Goal: Communication & Community: Answer question/provide support

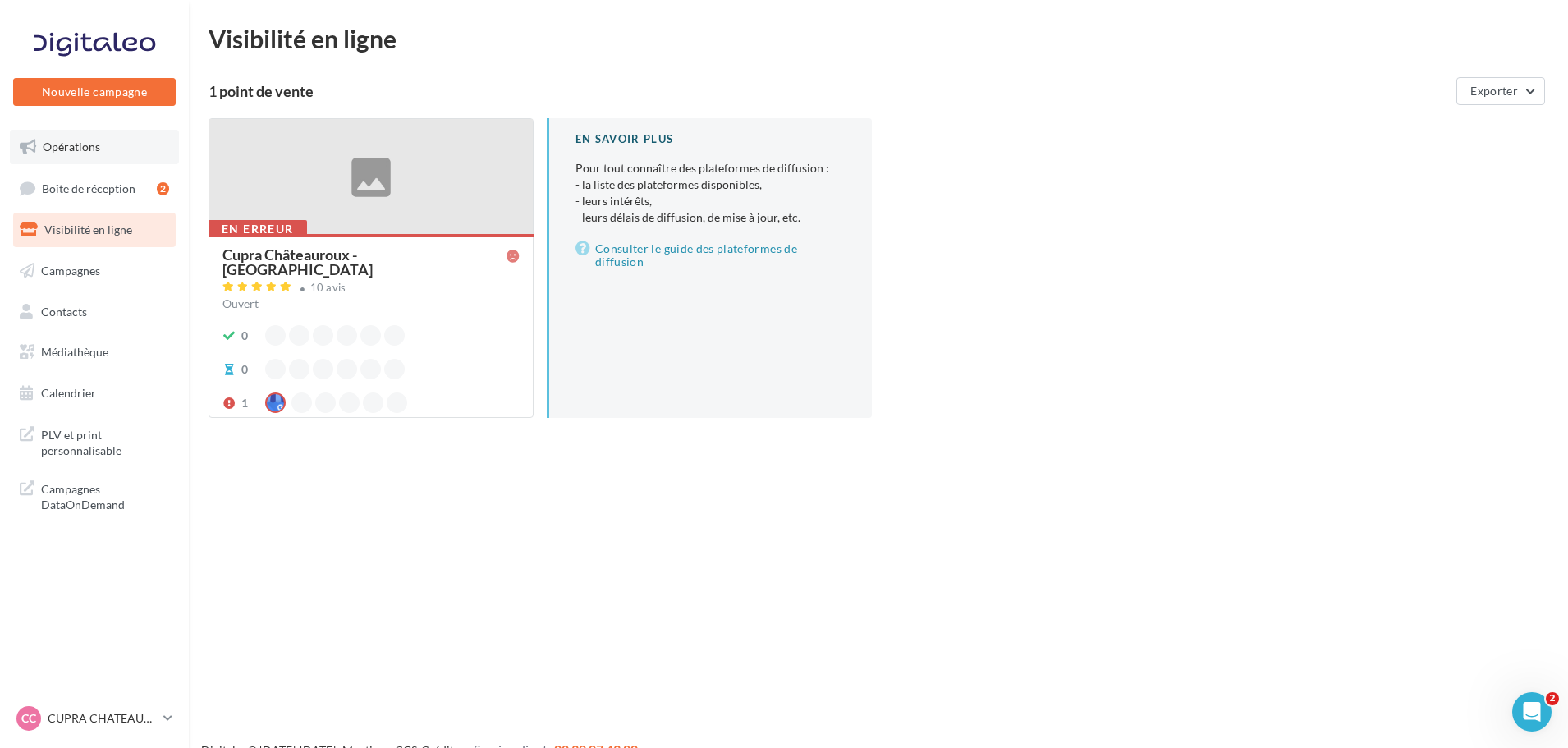
click at [88, 138] on link "Opérations" at bounding box center [94, 146] width 169 height 34
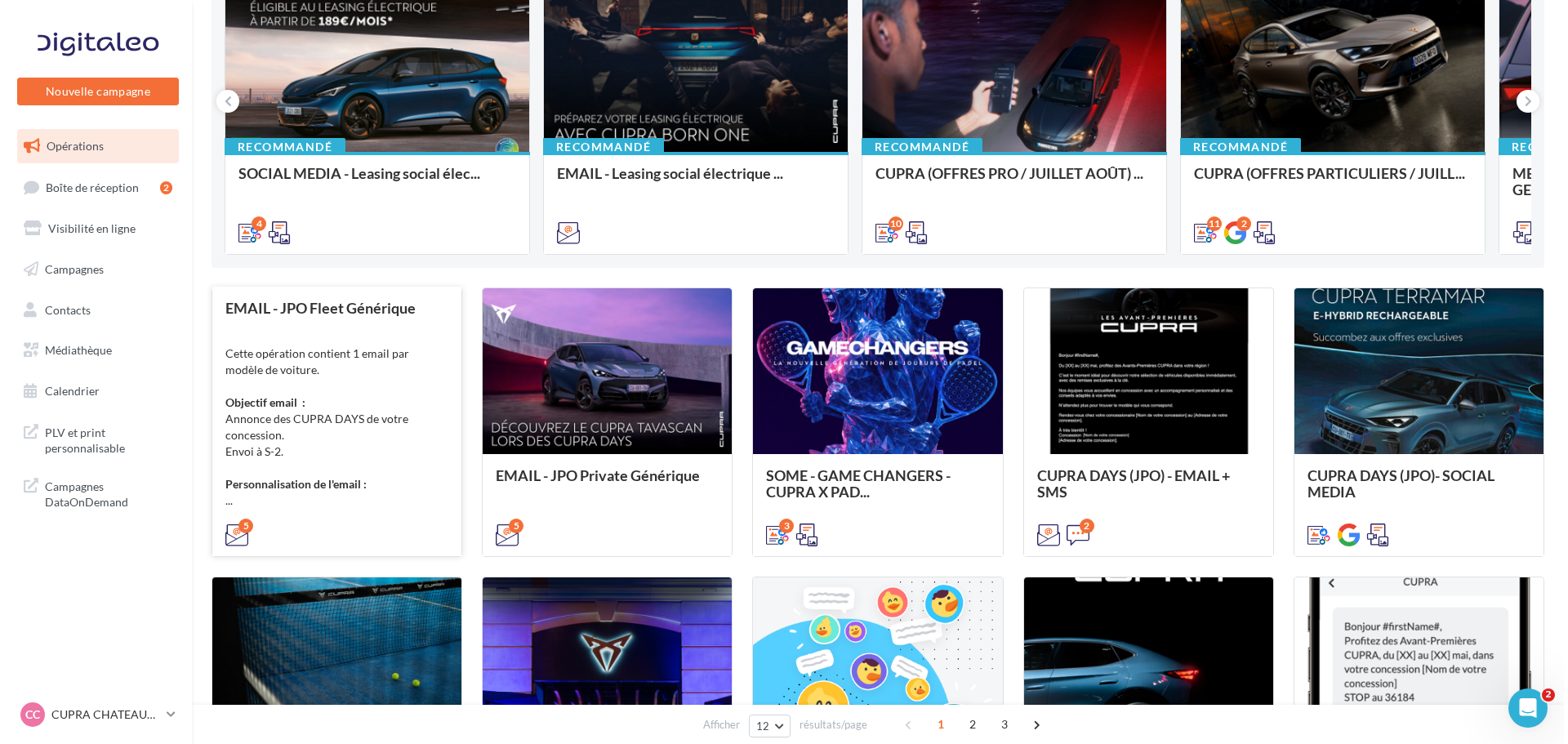
scroll to position [245, 0]
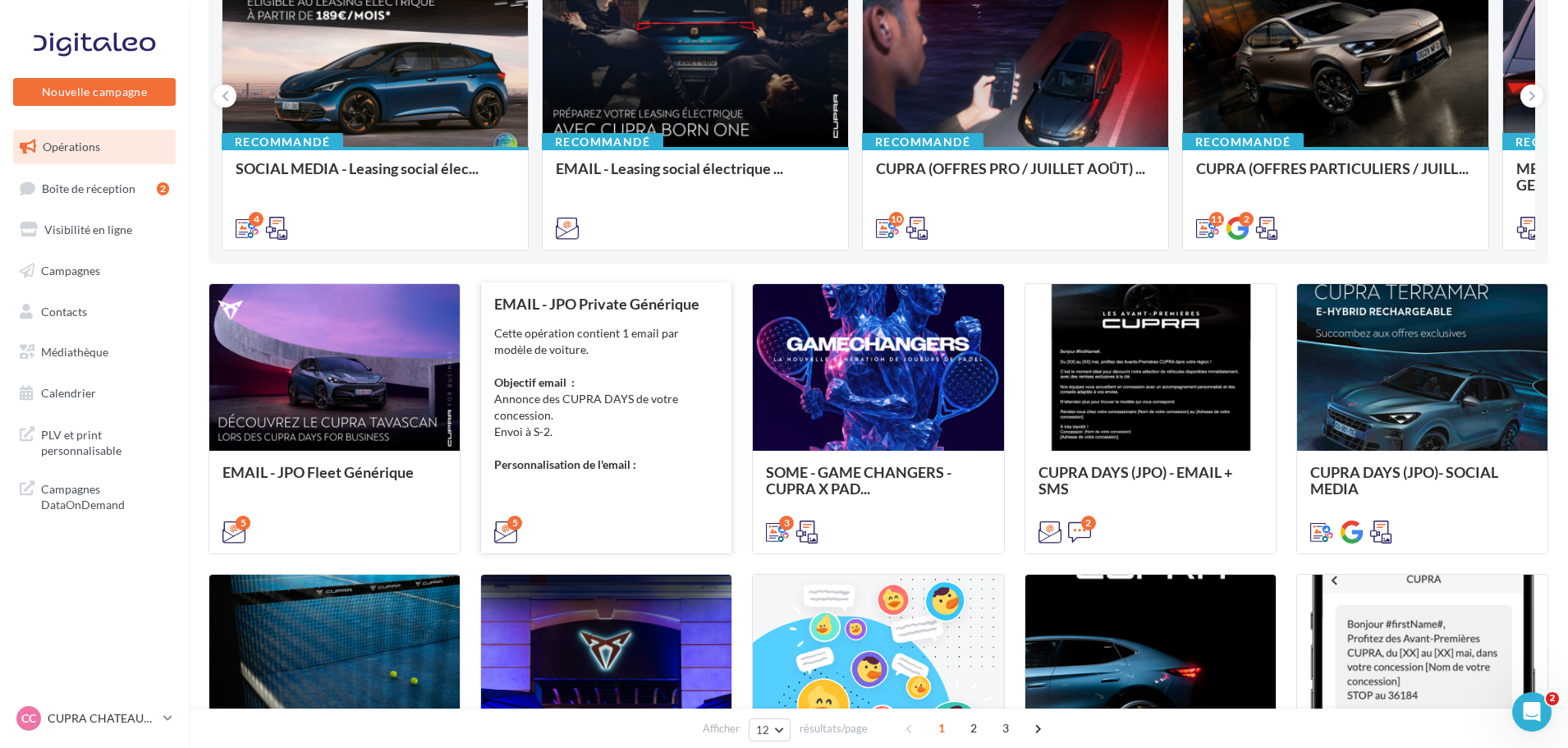
click at [619, 332] on div "Cette opération contient 1 email par modèle de voiture. Objectif email : Annonc…" at bounding box center [606, 399] width 224 height 148
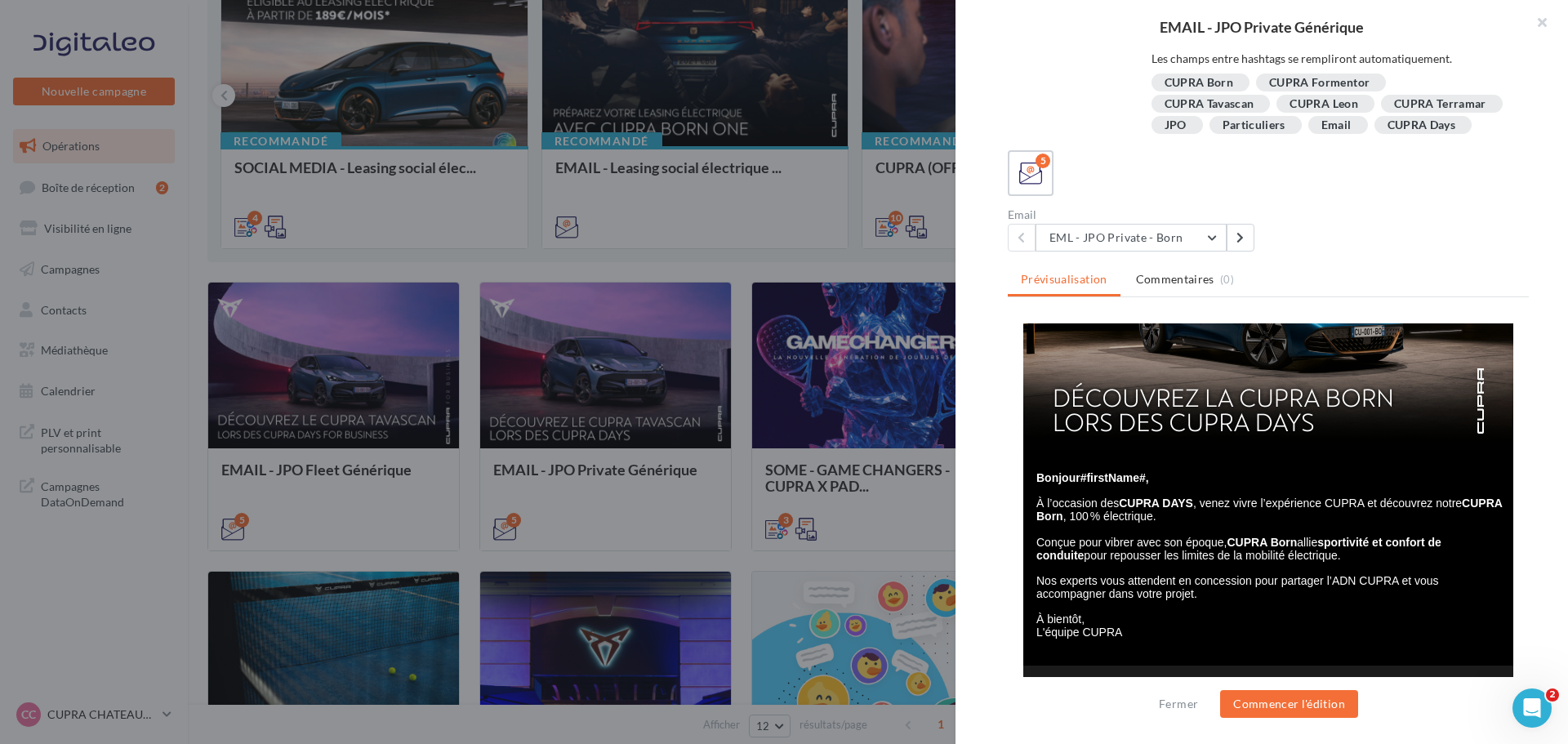
scroll to position [0, 0]
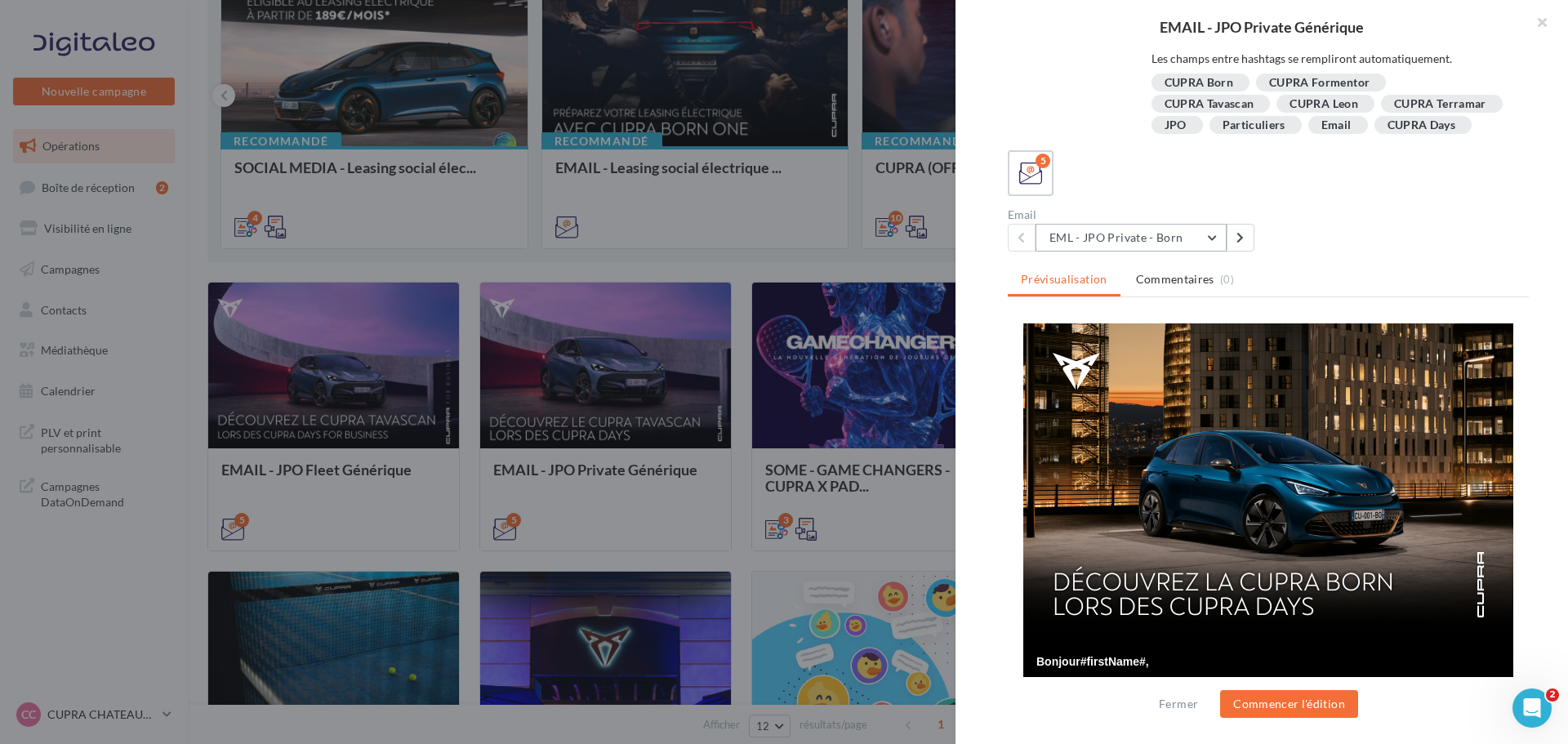
click at [1188, 230] on button "EML - JPO Private - Born" at bounding box center [1131, 237] width 191 height 28
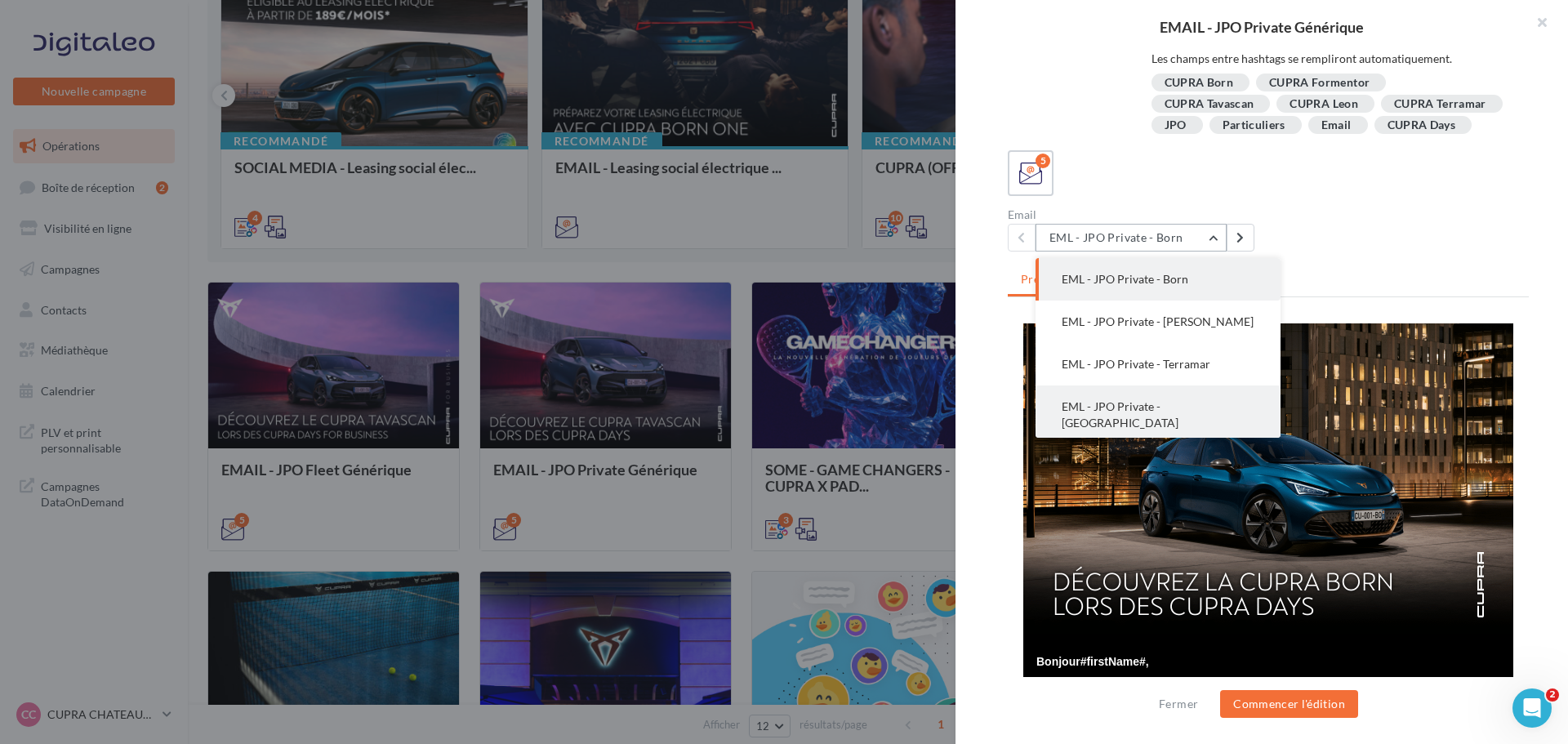
scroll to position [33, 0]
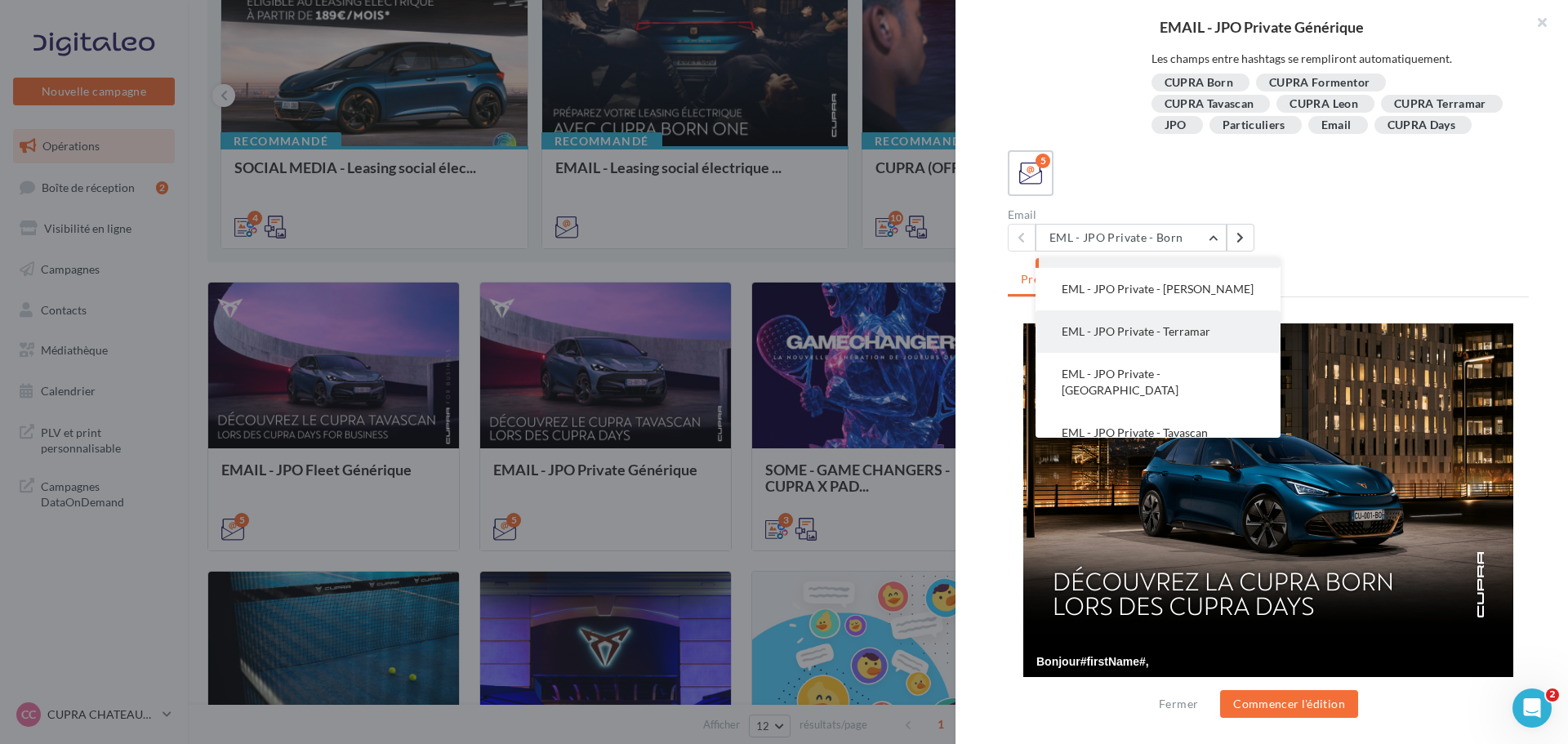
click at [1184, 350] on button "EML - JPO Private - Terramar" at bounding box center [1158, 331] width 245 height 43
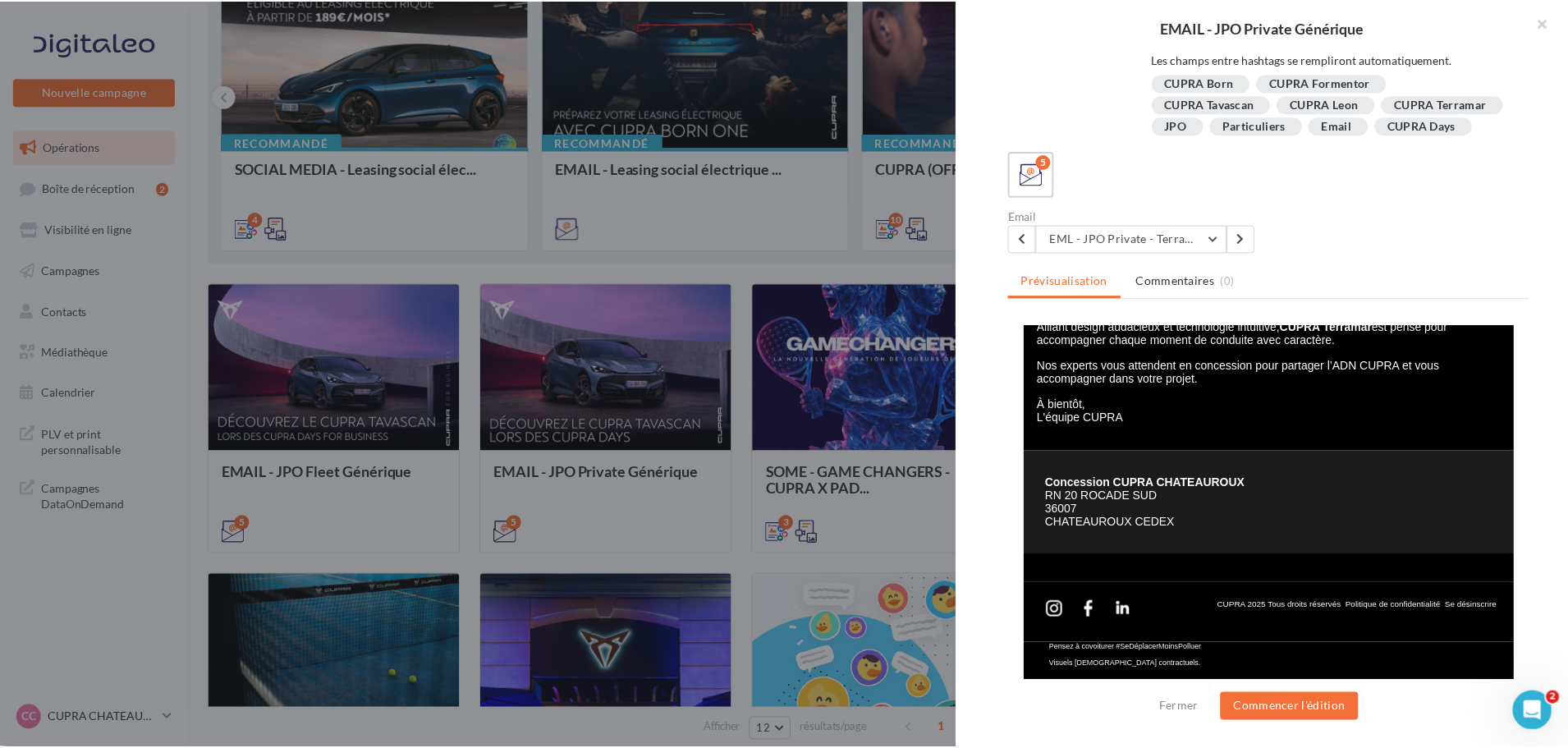
scroll to position [463, 0]
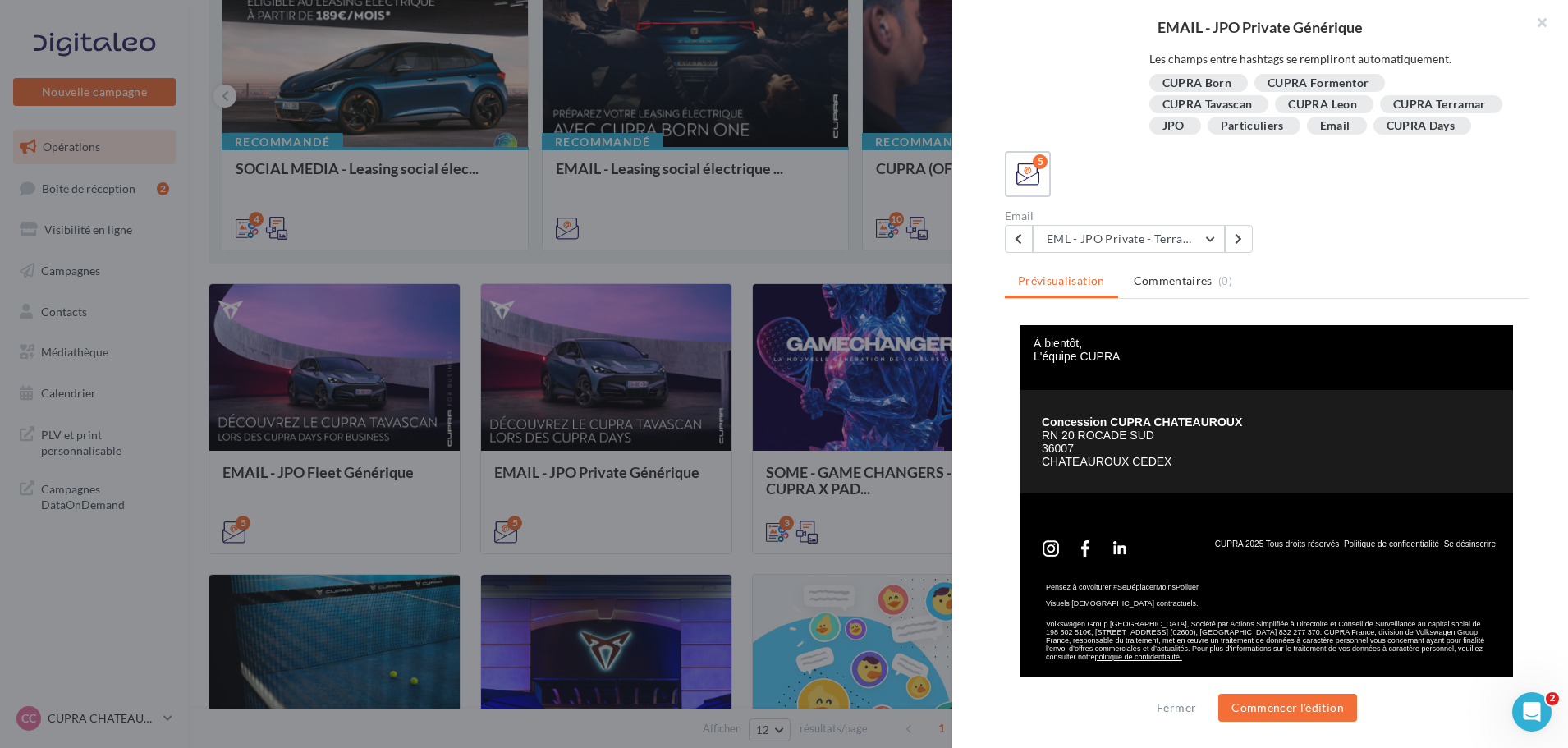
click at [729, 265] on div at bounding box center [784, 374] width 1568 height 748
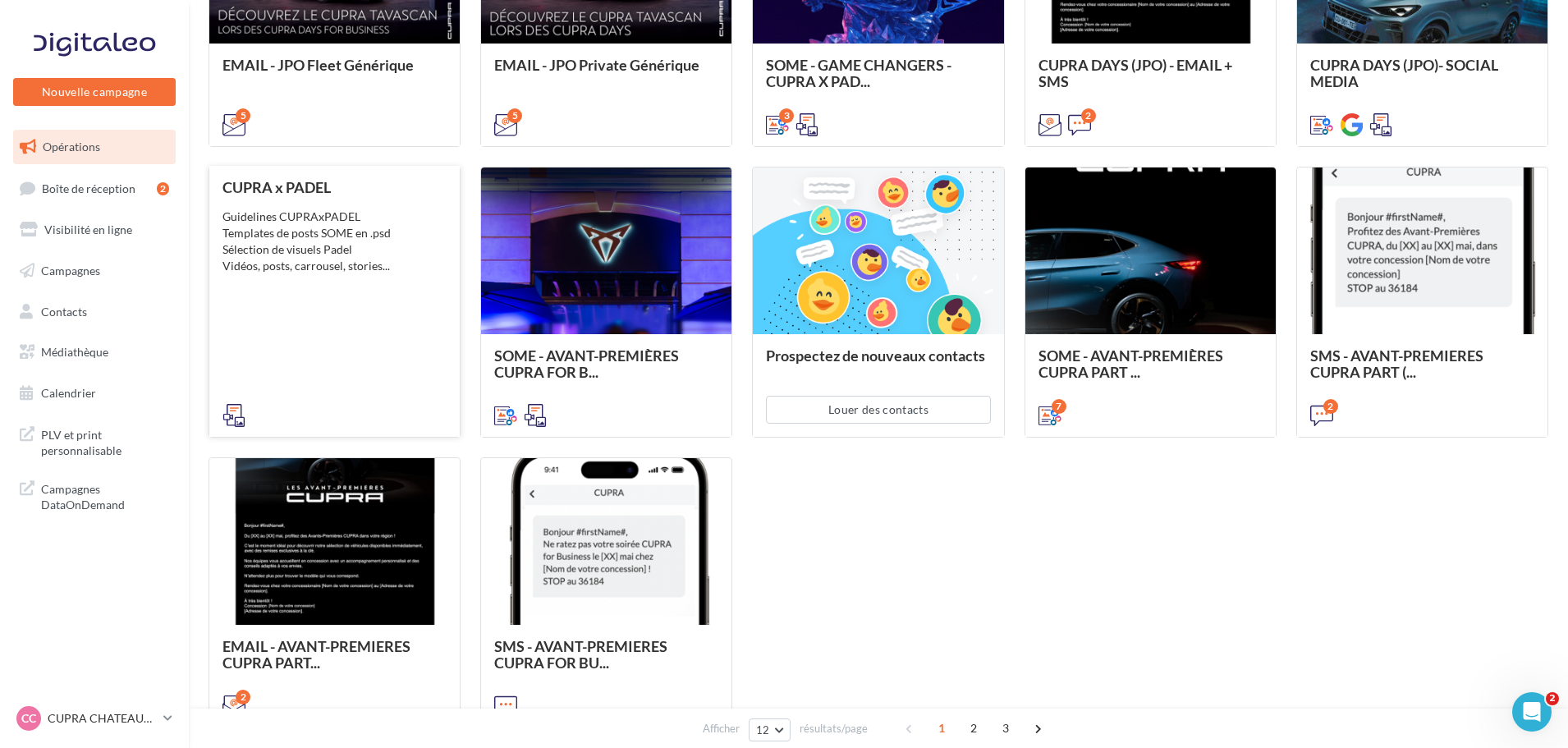
scroll to position [657, 0]
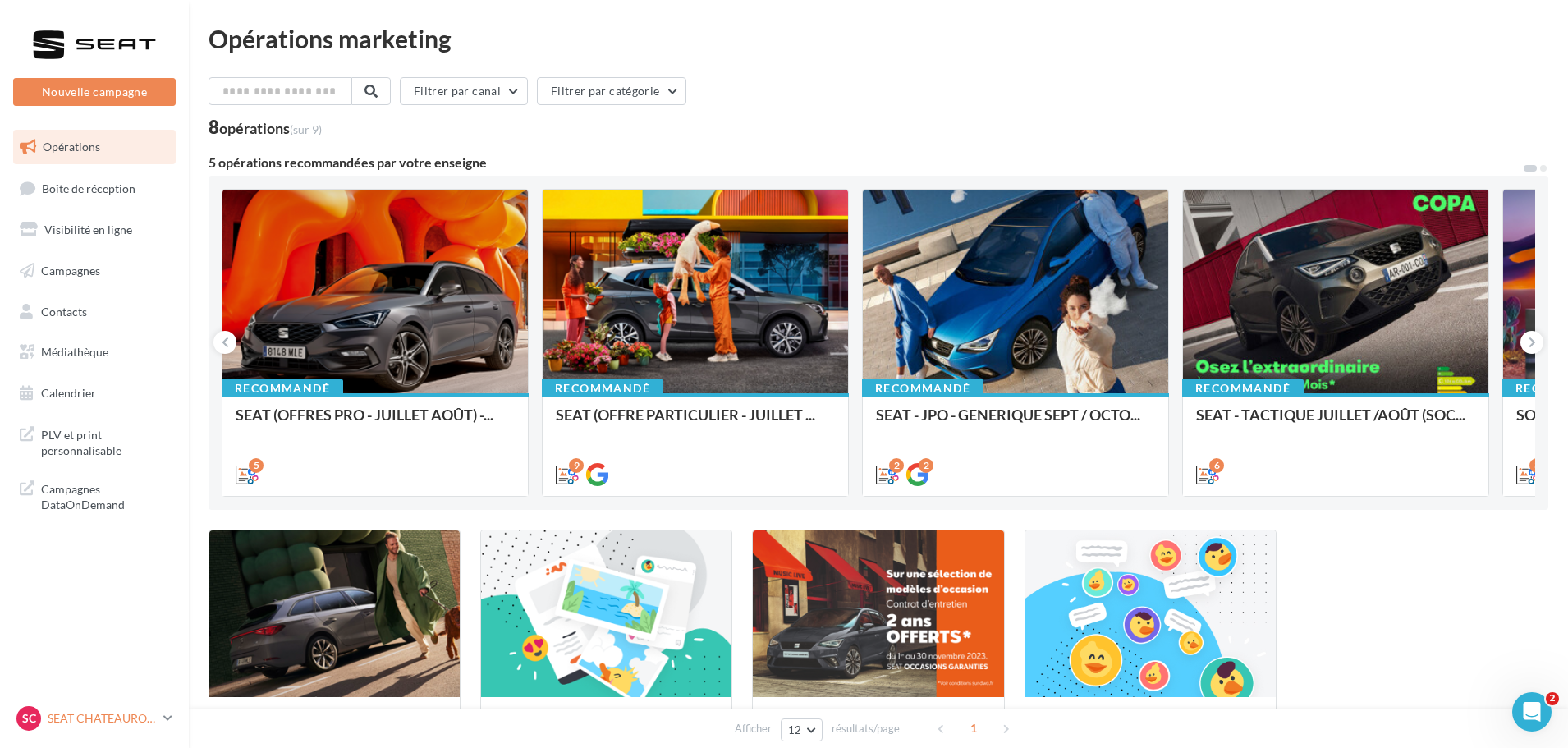
click at [118, 733] on link "SC SEAT CHATEAUROUX seat-chateauroux-36007" at bounding box center [94, 718] width 162 height 31
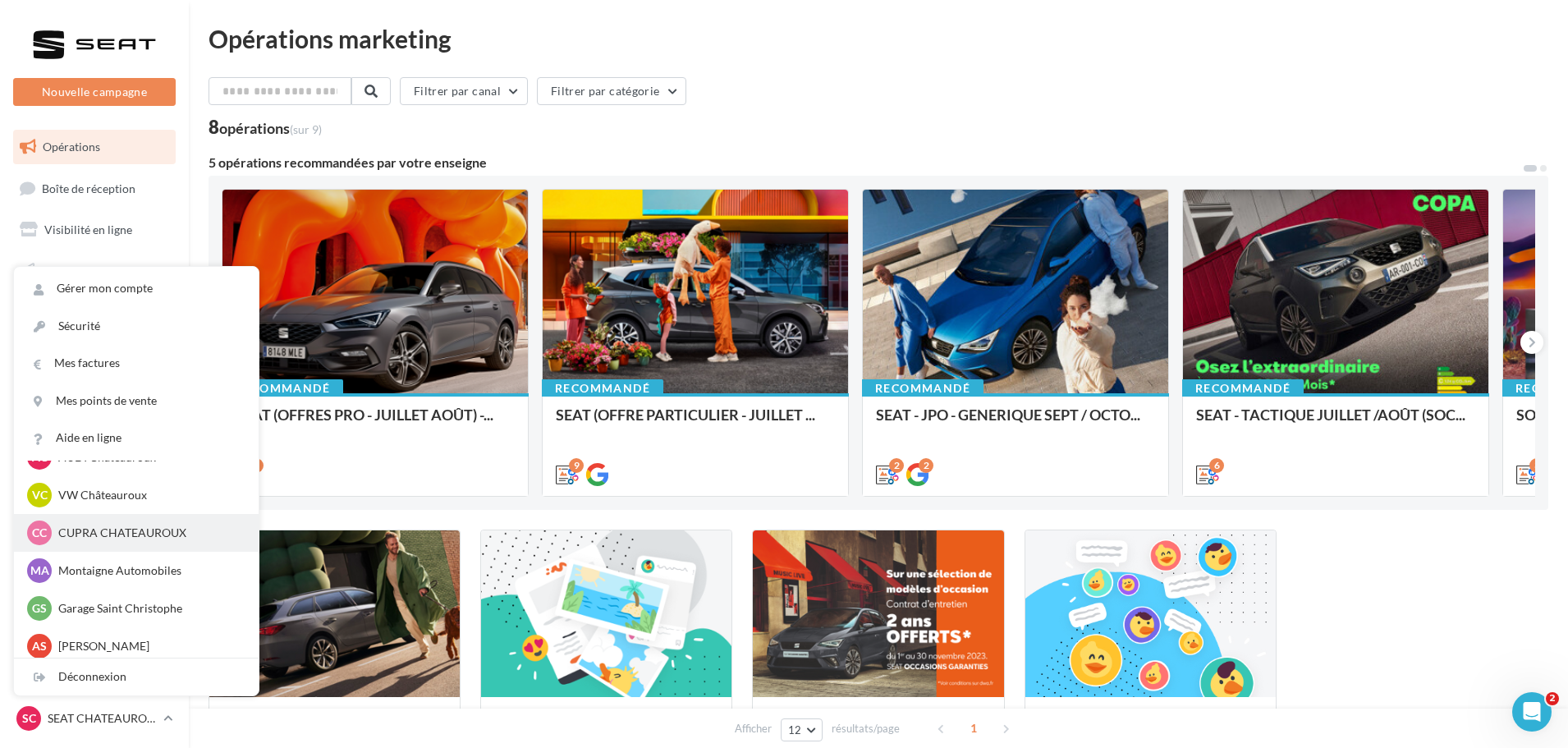
scroll to position [113, 0]
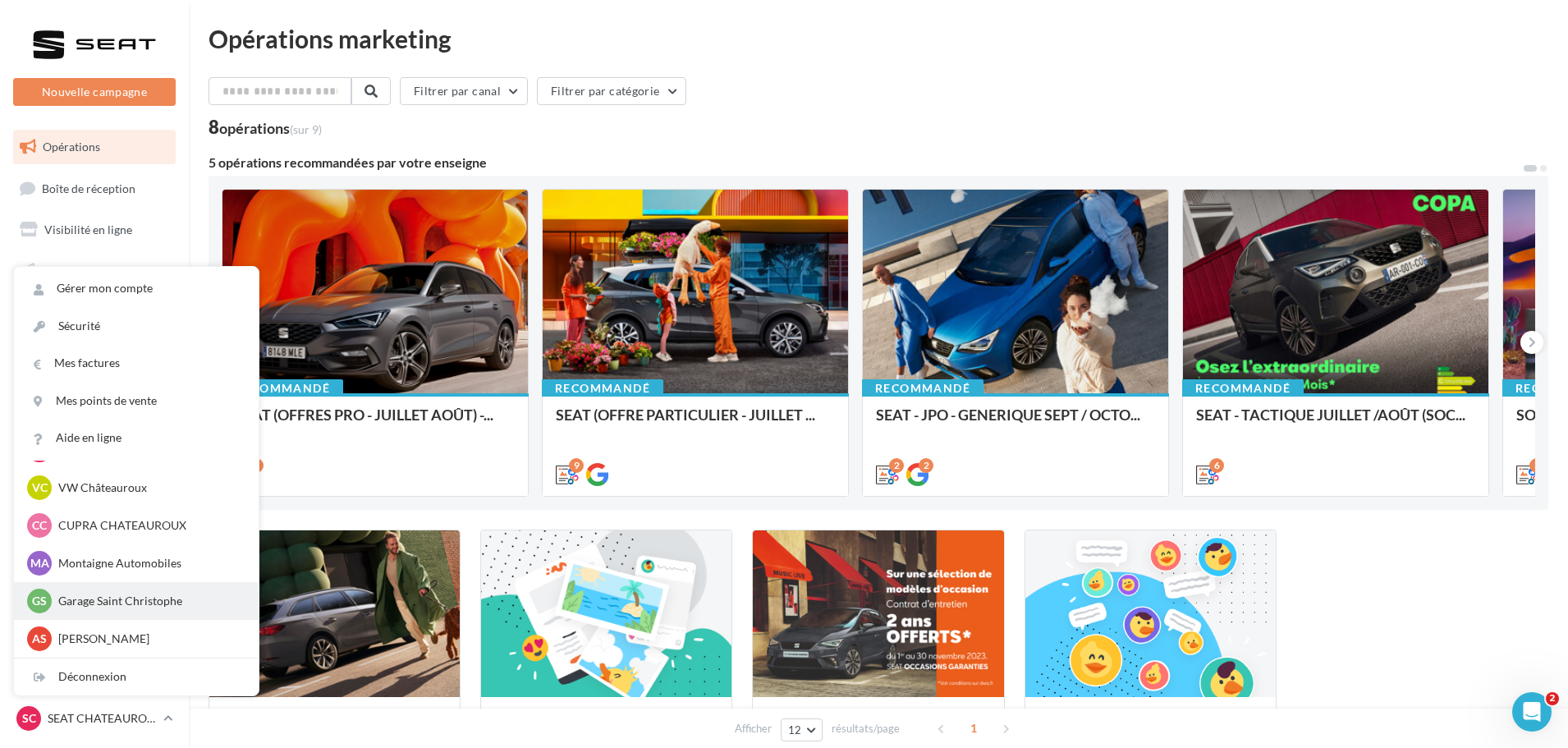
click at [96, 603] on p "Garage Saint Christophe" at bounding box center [148, 601] width 181 height 17
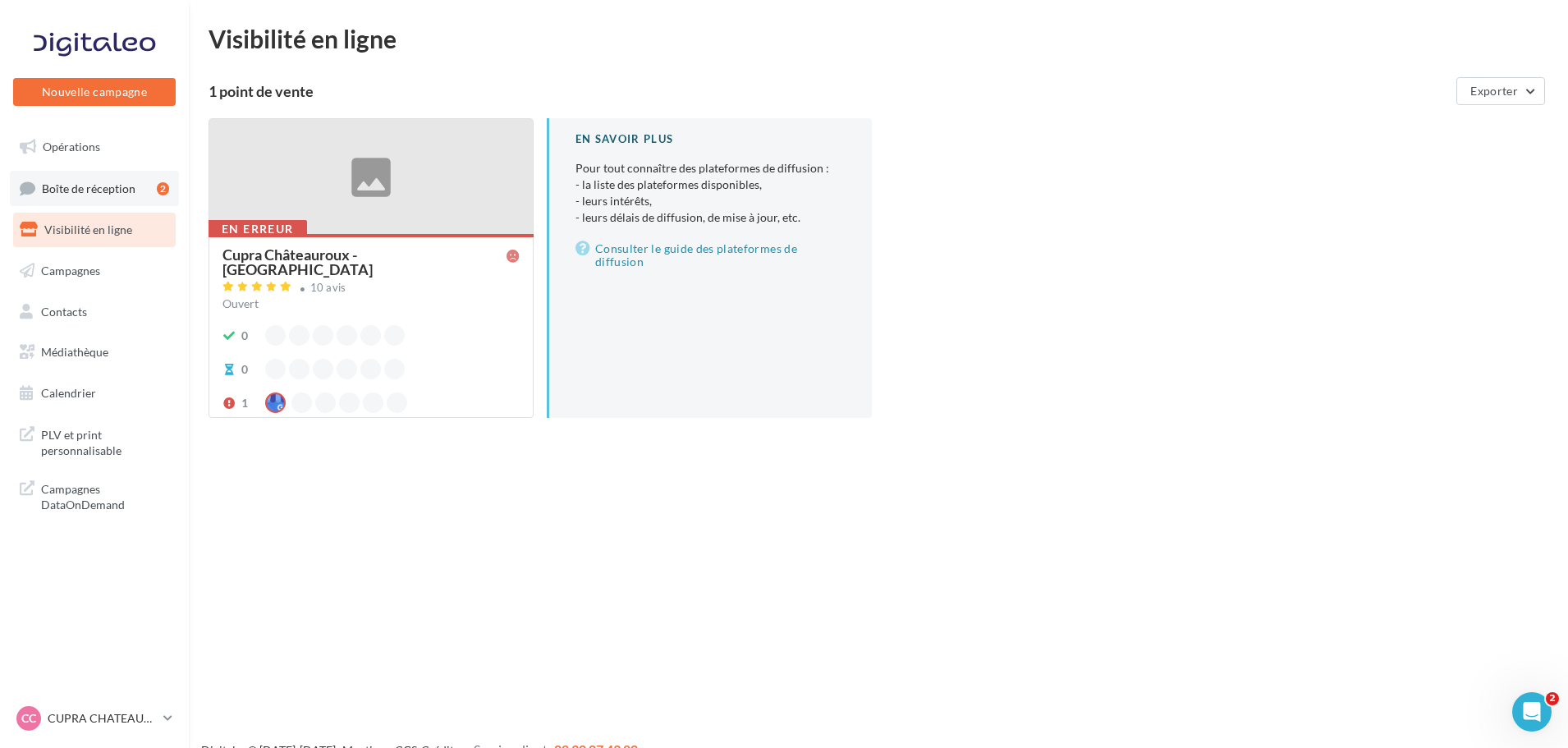
click at [76, 193] on span "Boîte de réception" at bounding box center [88, 187] width 93 height 14
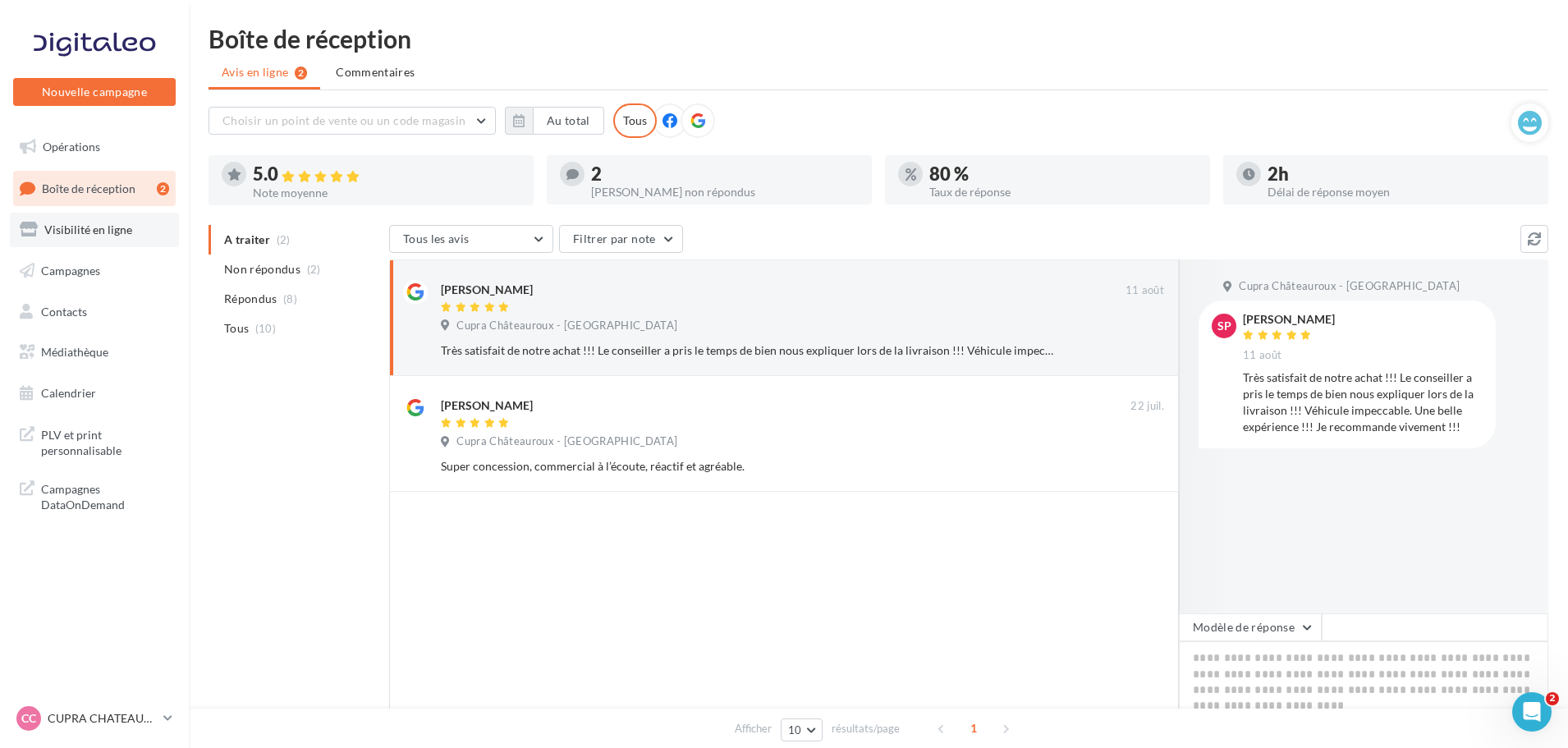
click at [120, 239] on link "Visibilité en ligne" at bounding box center [94, 229] width 169 height 34
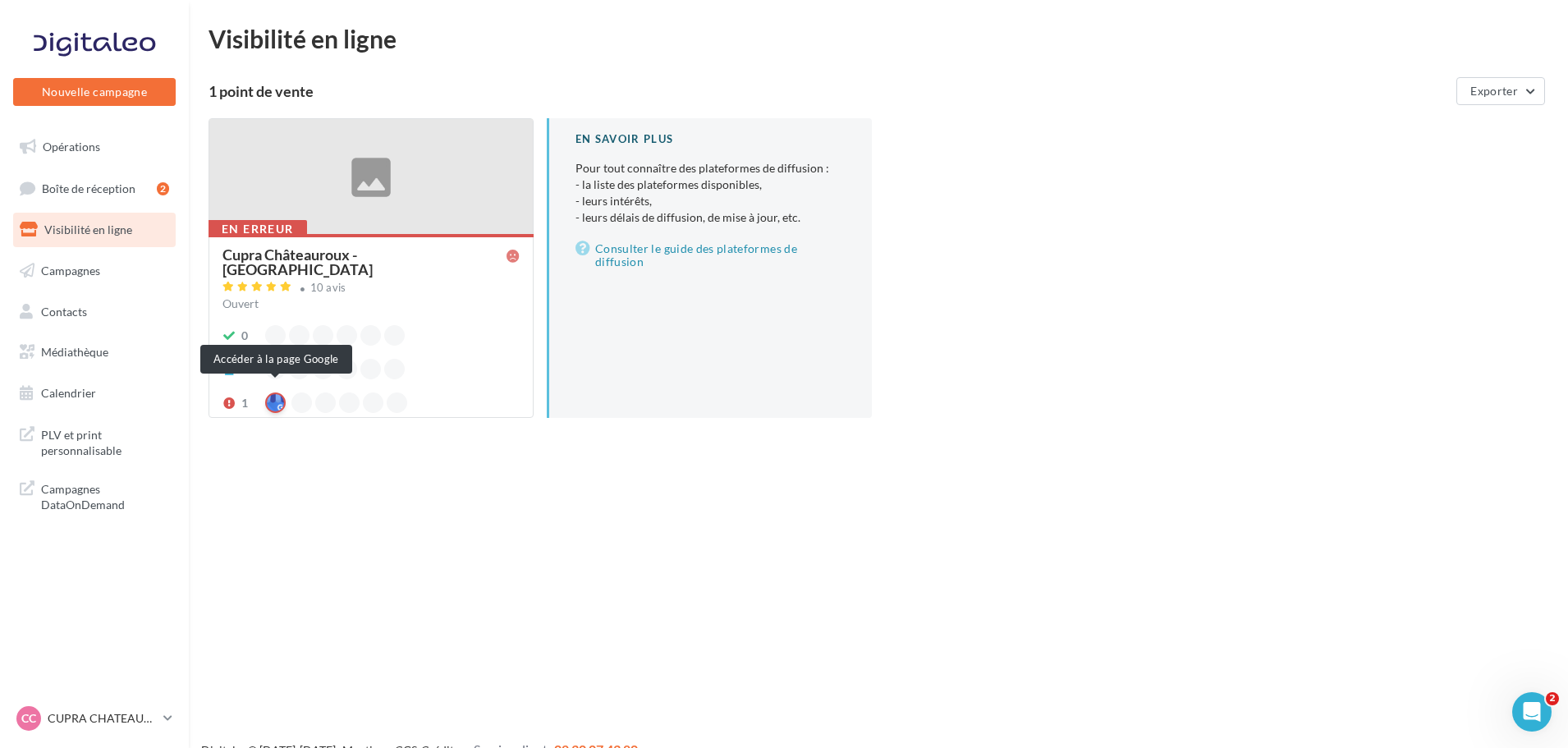
click at [266, 392] on div at bounding box center [276, 403] width 20 height 20
click at [123, 229] on span "Visibilité en ligne" at bounding box center [88, 229] width 88 height 14
click at [385, 161] on div at bounding box center [371, 177] width 324 height 117
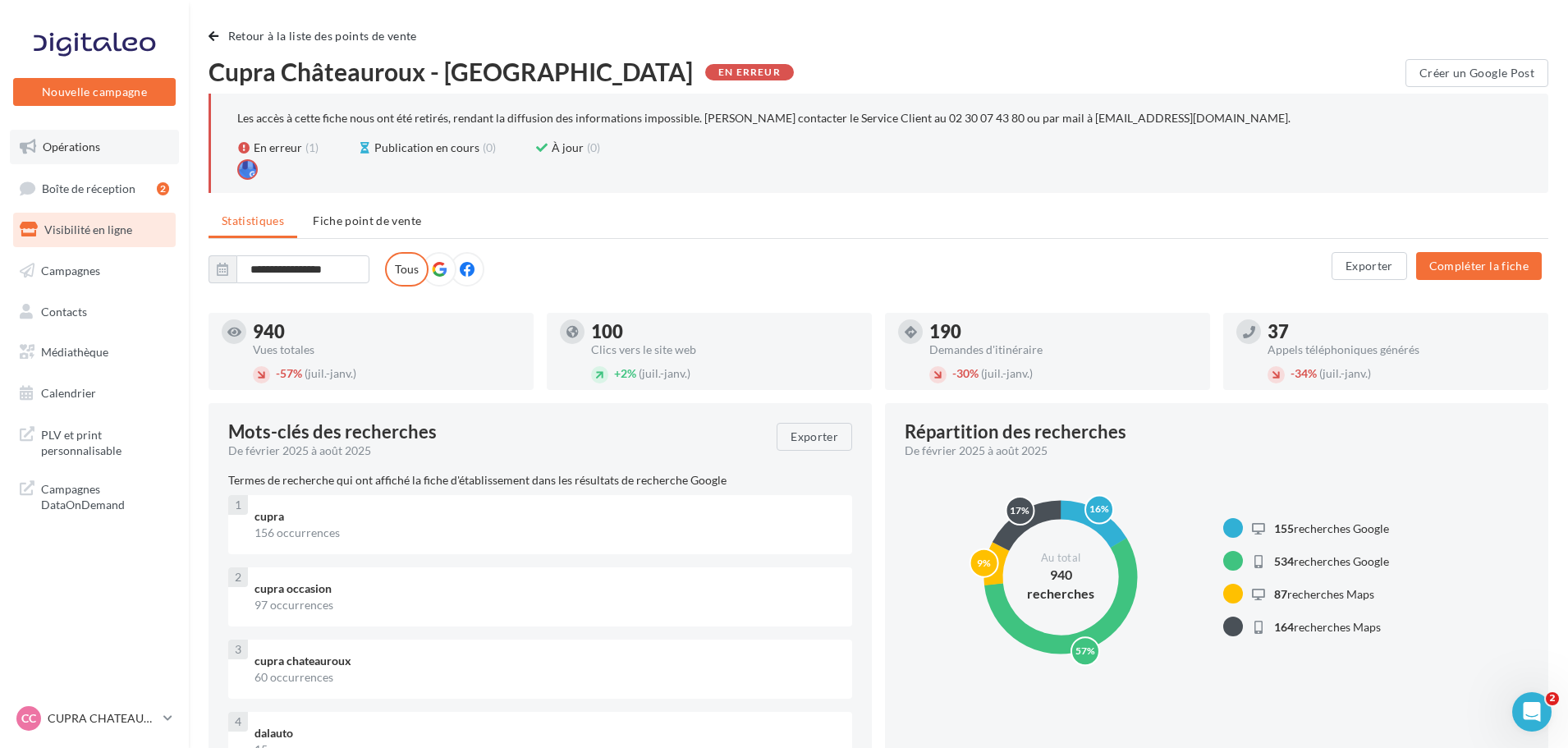
click at [105, 134] on link "Opérations" at bounding box center [94, 146] width 169 height 34
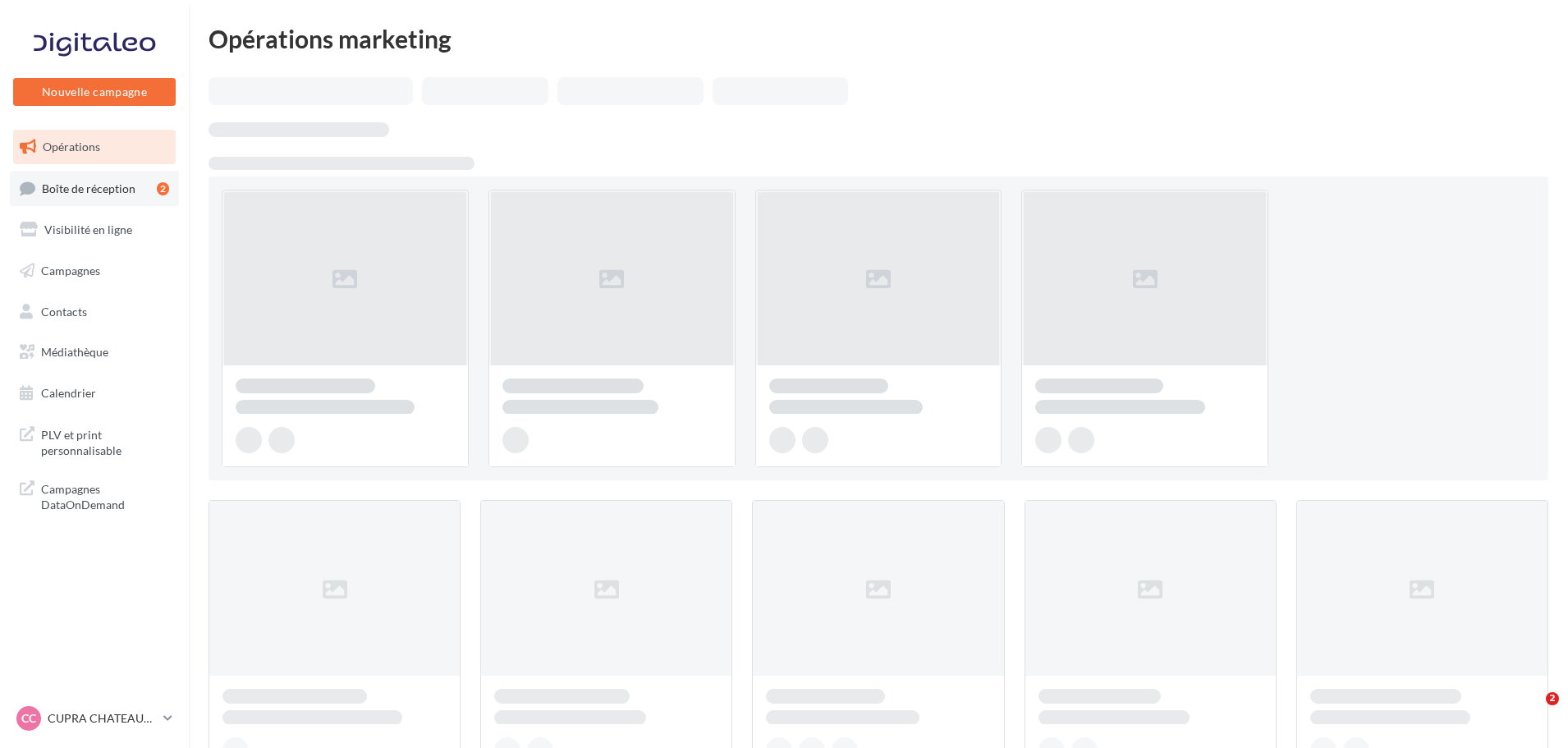
click at [103, 181] on span "Boîte de réception" at bounding box center [88, 187] width 93 height 14
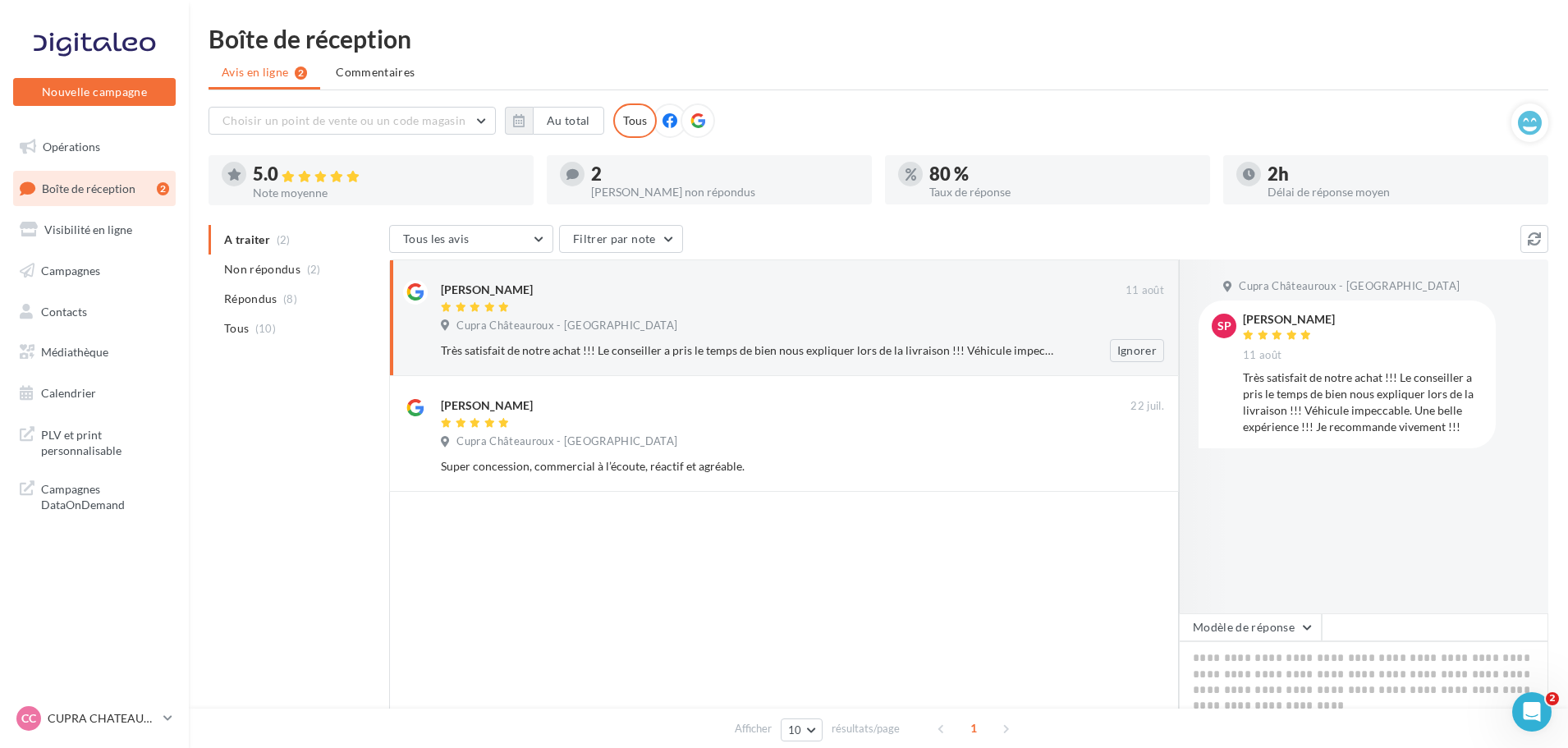
click at [629, 324] on div "Cupra Châteauroux - [GEOGRAPHIC_DATA]" at bounding box center [802, 327] width 723 height 18
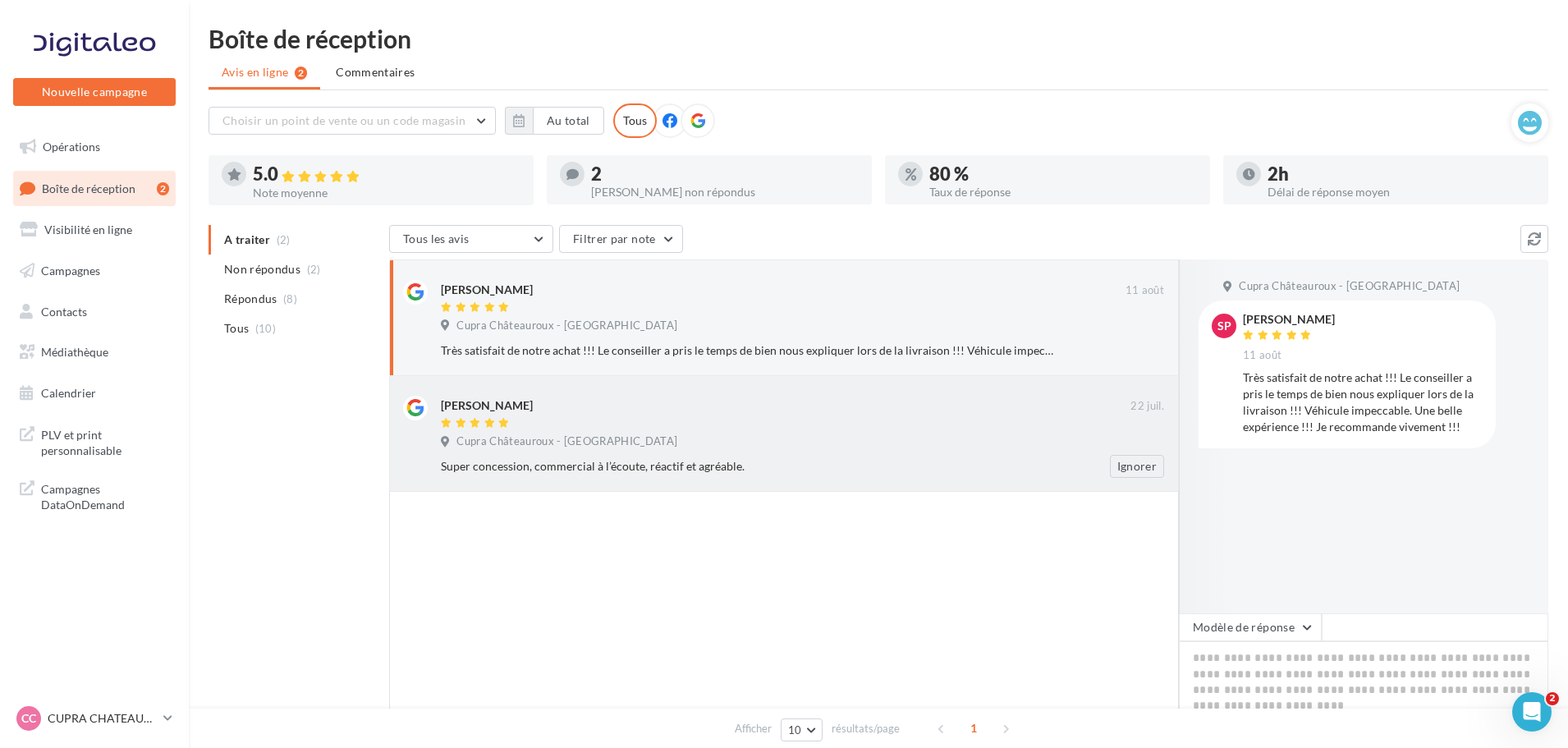
click at [641, 452] on div "[PERSON_NAME] [DATE] Cupra Châteauroux - DALAUTO Super concession, commercial à…" at bounding box center [802, 437] width 723 height 82
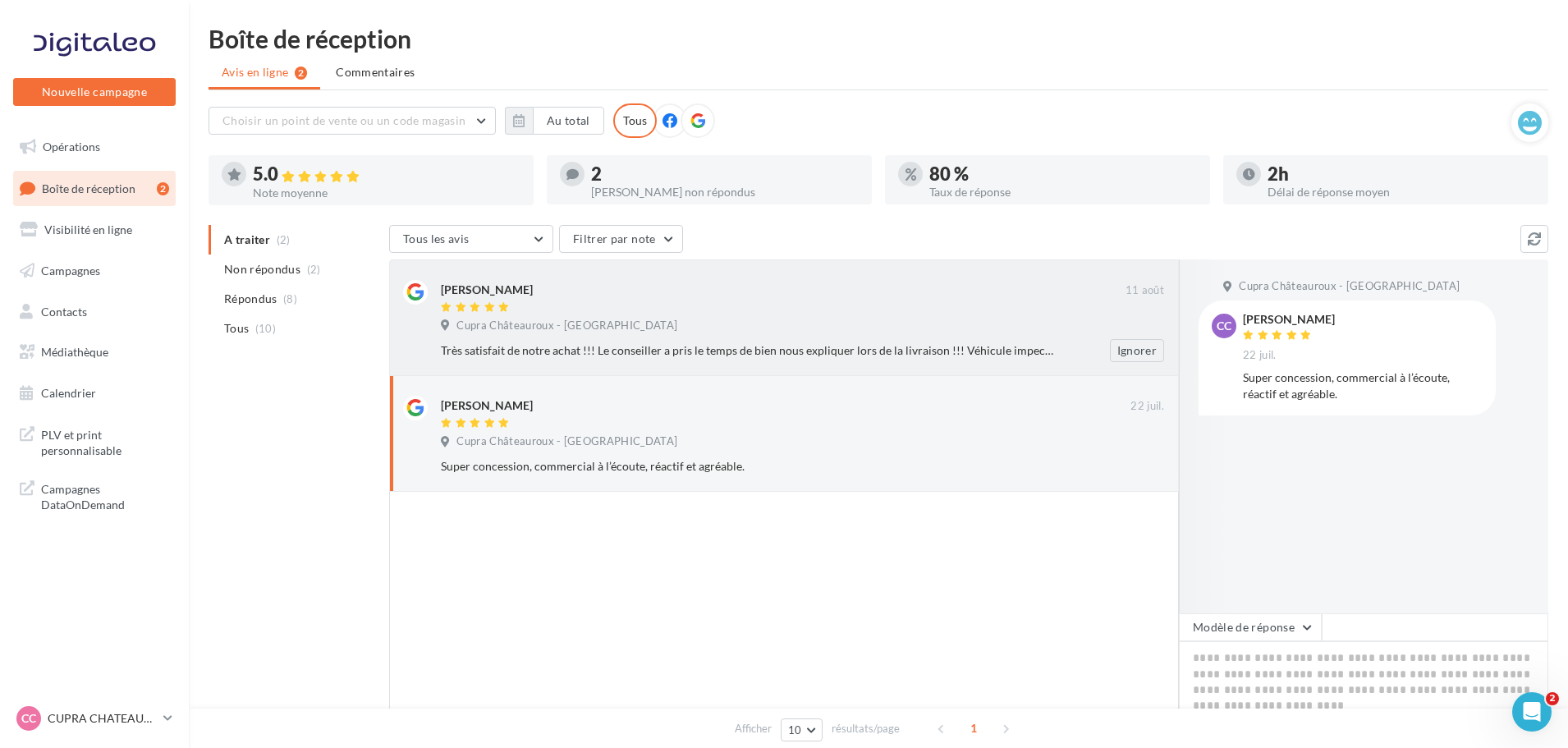
click at [768, 311] on div at bounding box center [783, 308] width 685 height 14
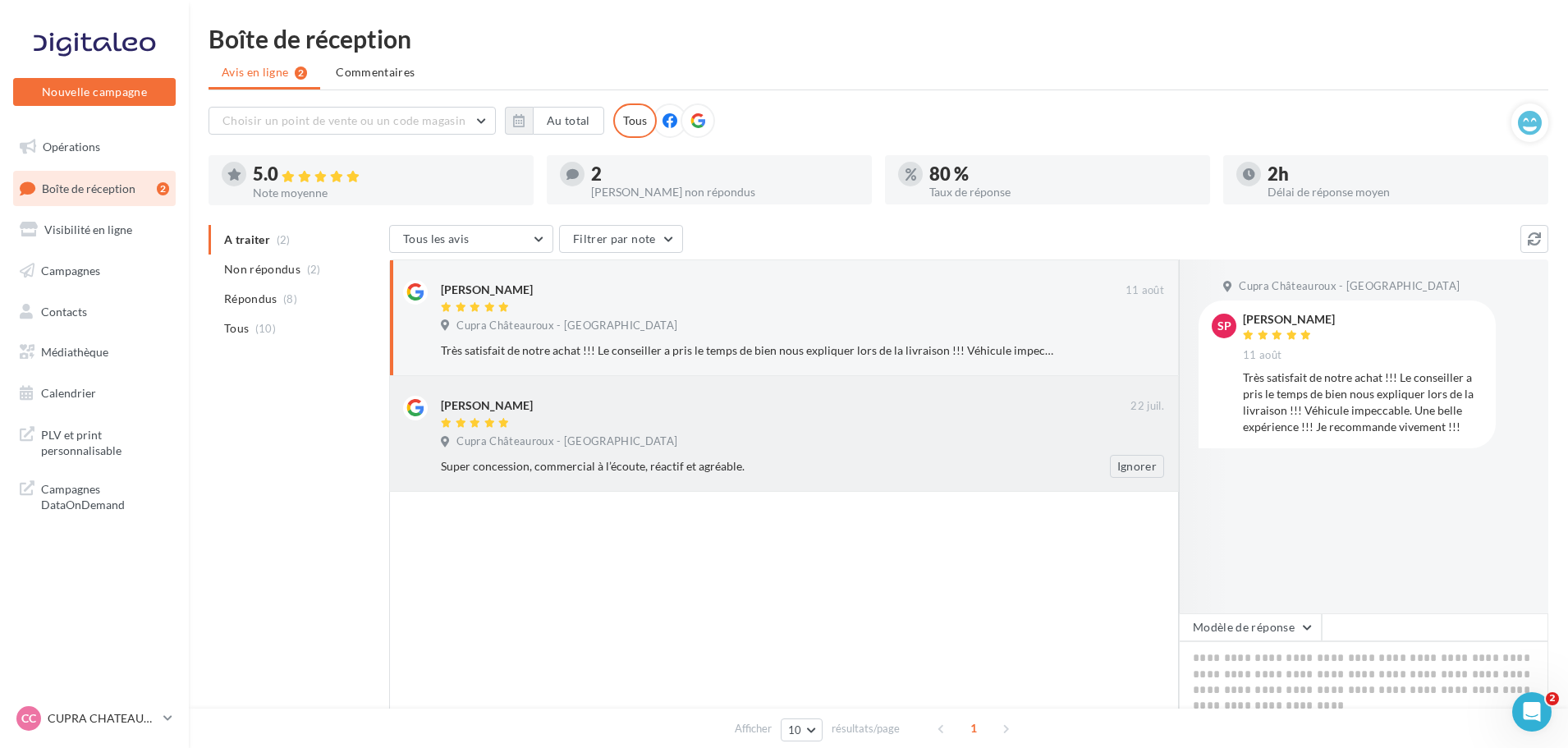
click at [760, 427] on div at bounding box center [786, 424] width 690 height 14
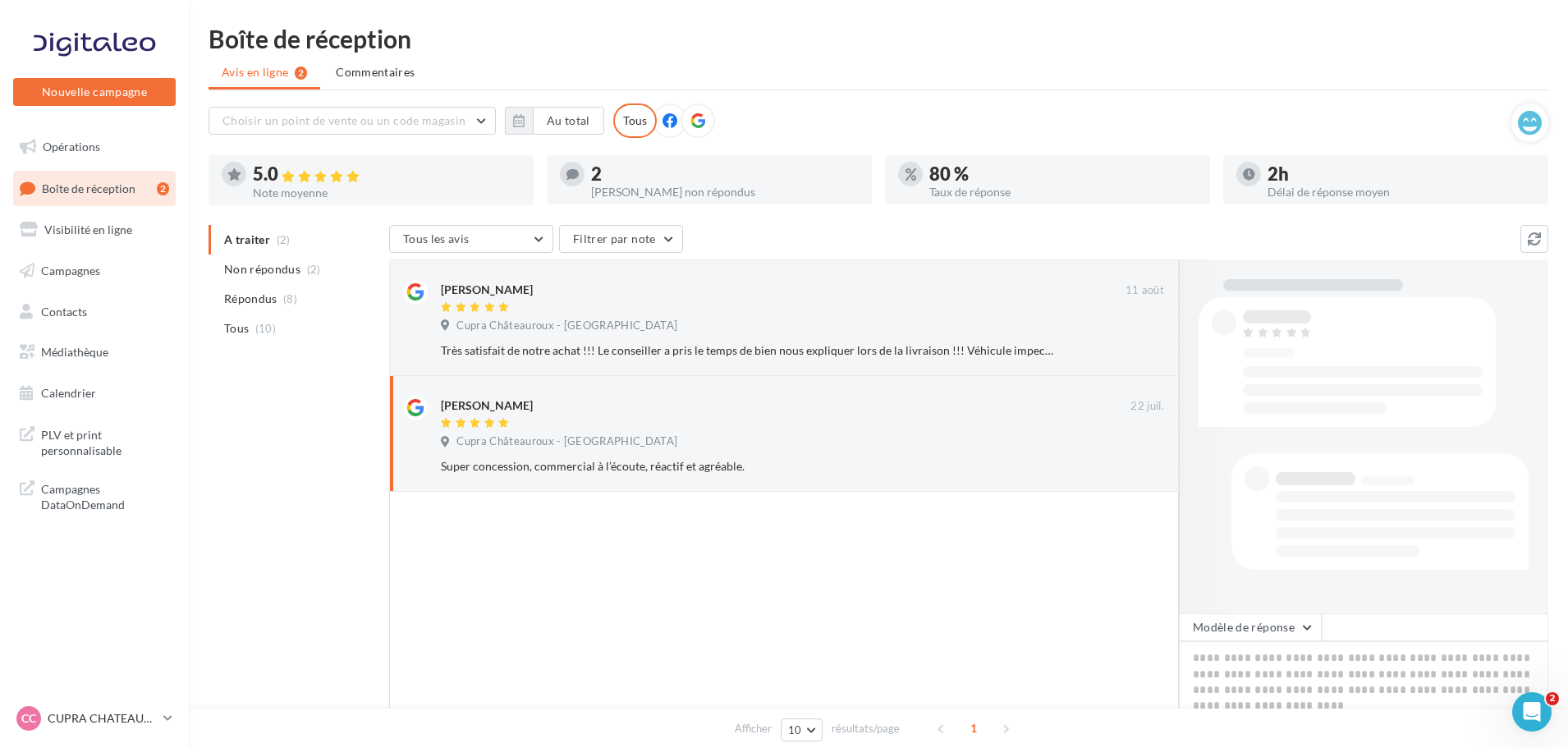
click at [681, 187] on div "[PERSON_NAME] non répondus" at bounding box center [725, 192] width 268 height 12
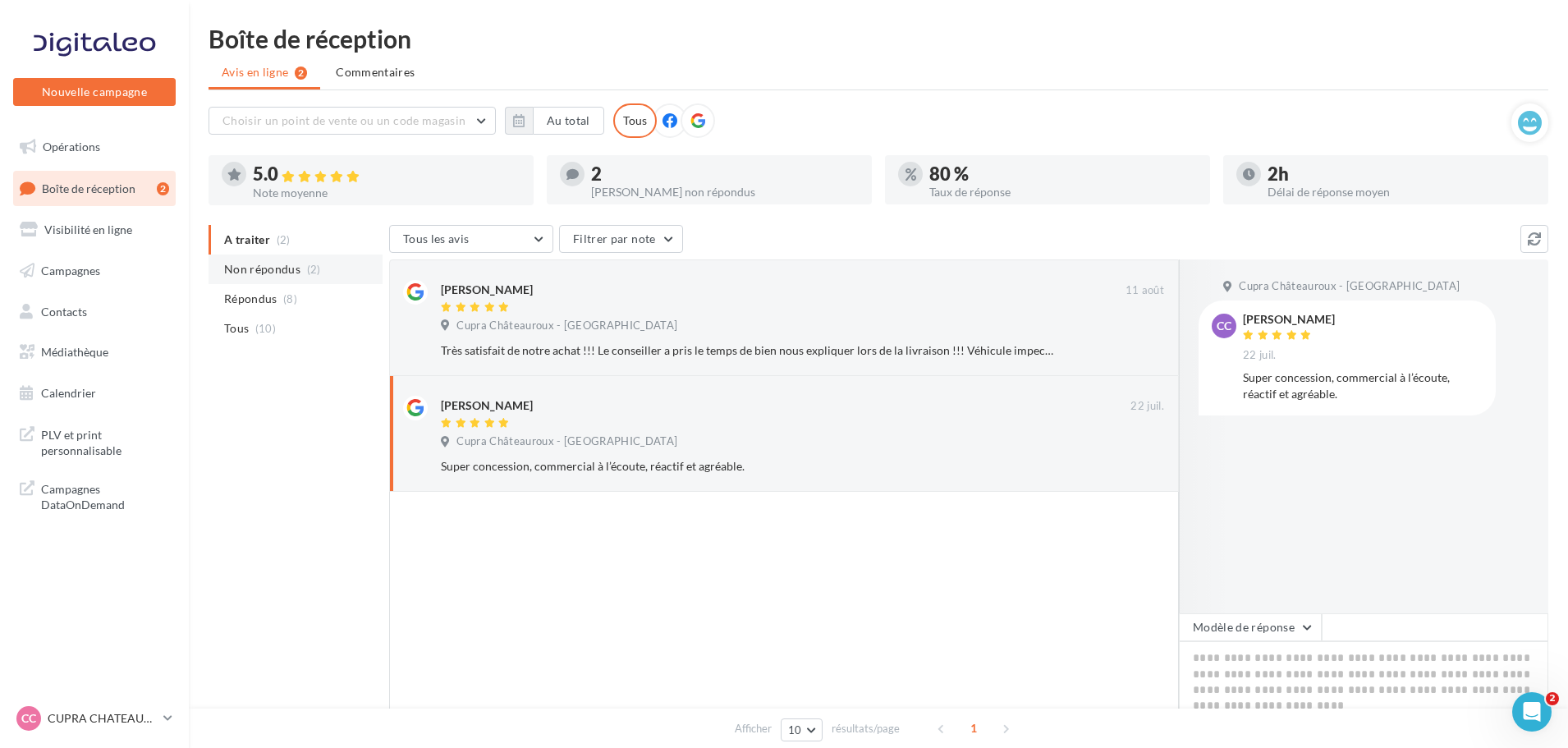
click at [268, 272] on span "Non répondus" at bounding box center [262, 270] width 76 height 17
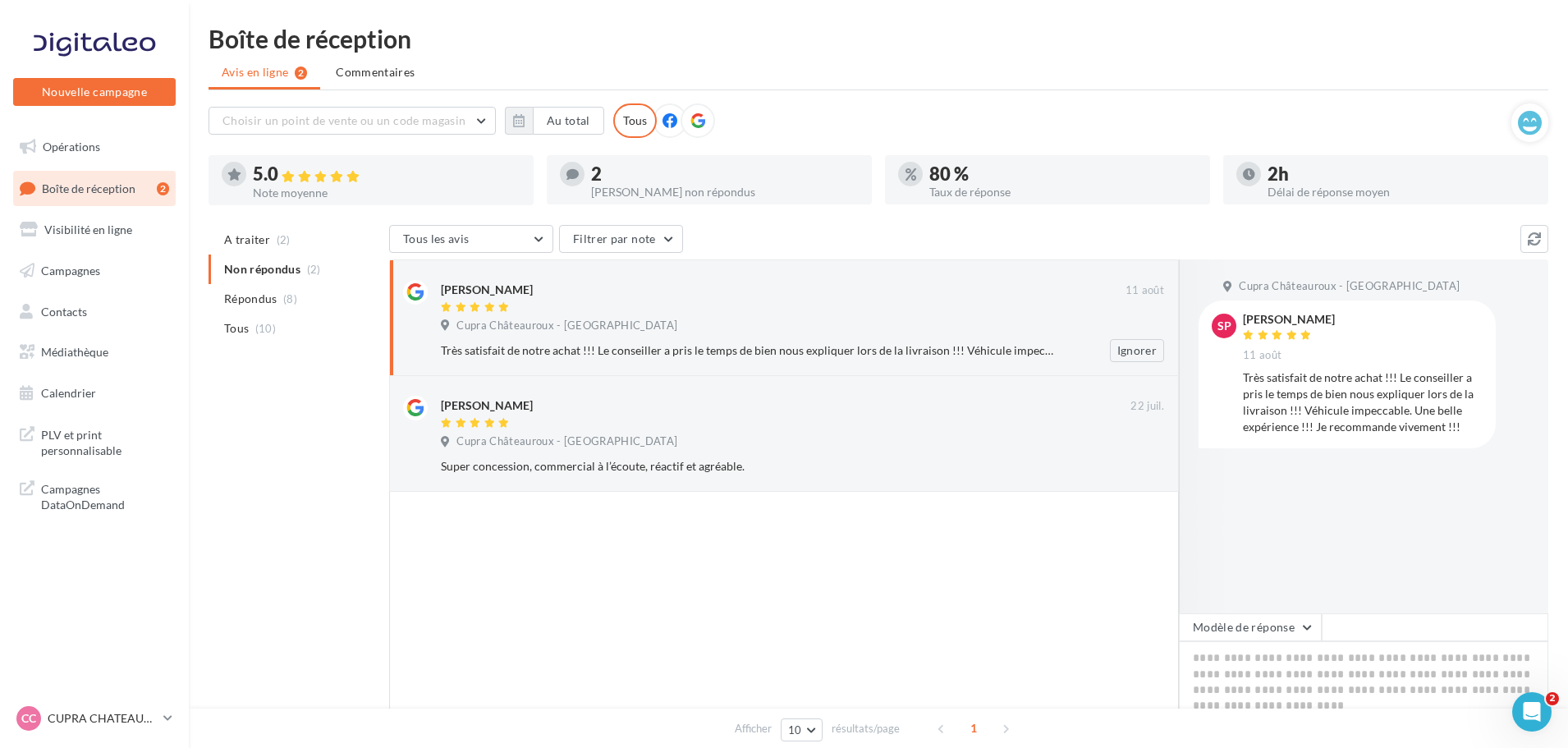
click at [718, 319] on div "Cupra Châteauroux - [GEOGRAPHIC_DATA]" at bounding box center [802, 327] width 723 height 18
click at [649, 424] on div at bounding box center [786, 424] width 690 height 14
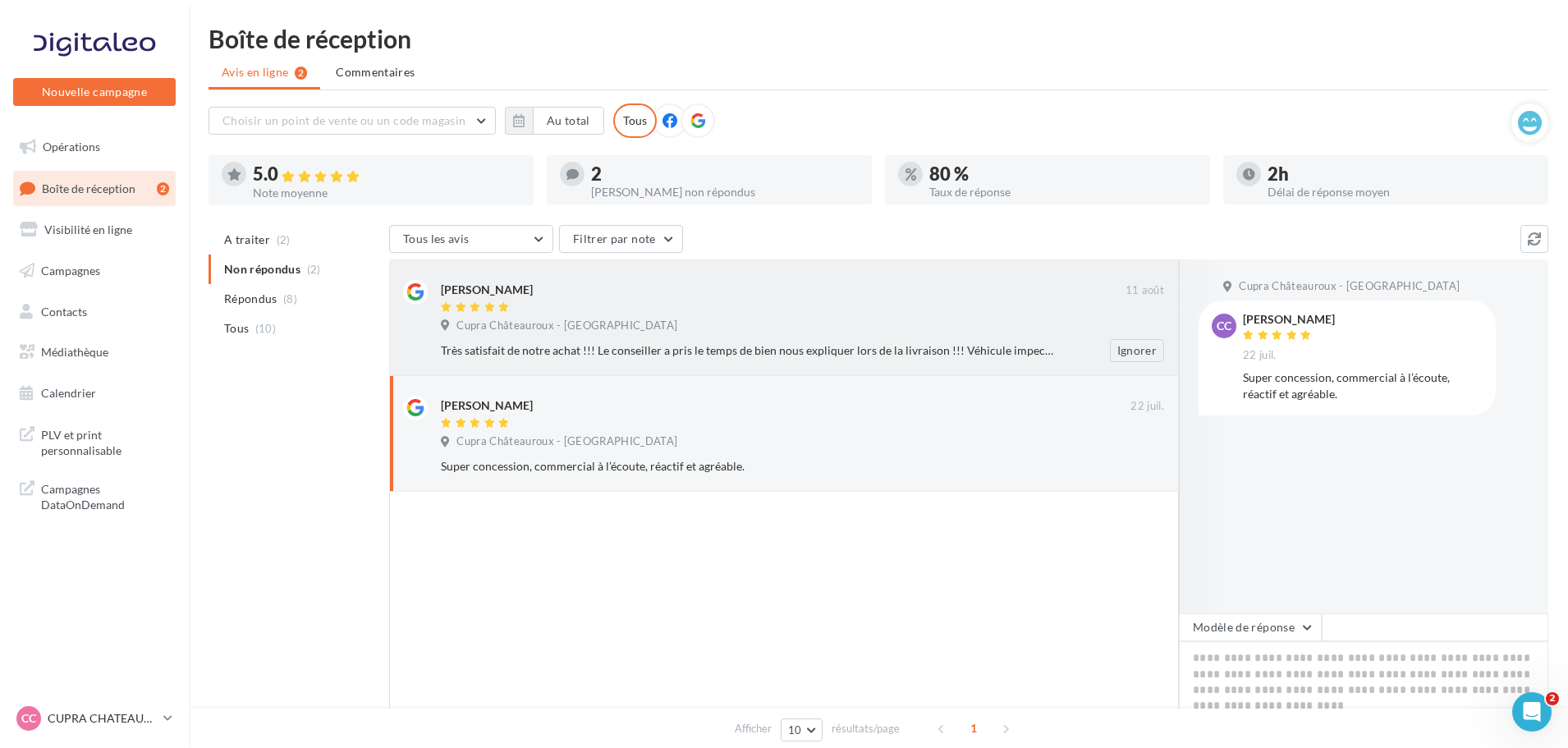
click at [668, 343] on div "Très satisfait de notre achat !!! Le conseiller a pris le temps de bien nous ex…" at bounding box center [750, 350] width 617 height 17
